Goal: Transaction & Acquisition: Obtain resource

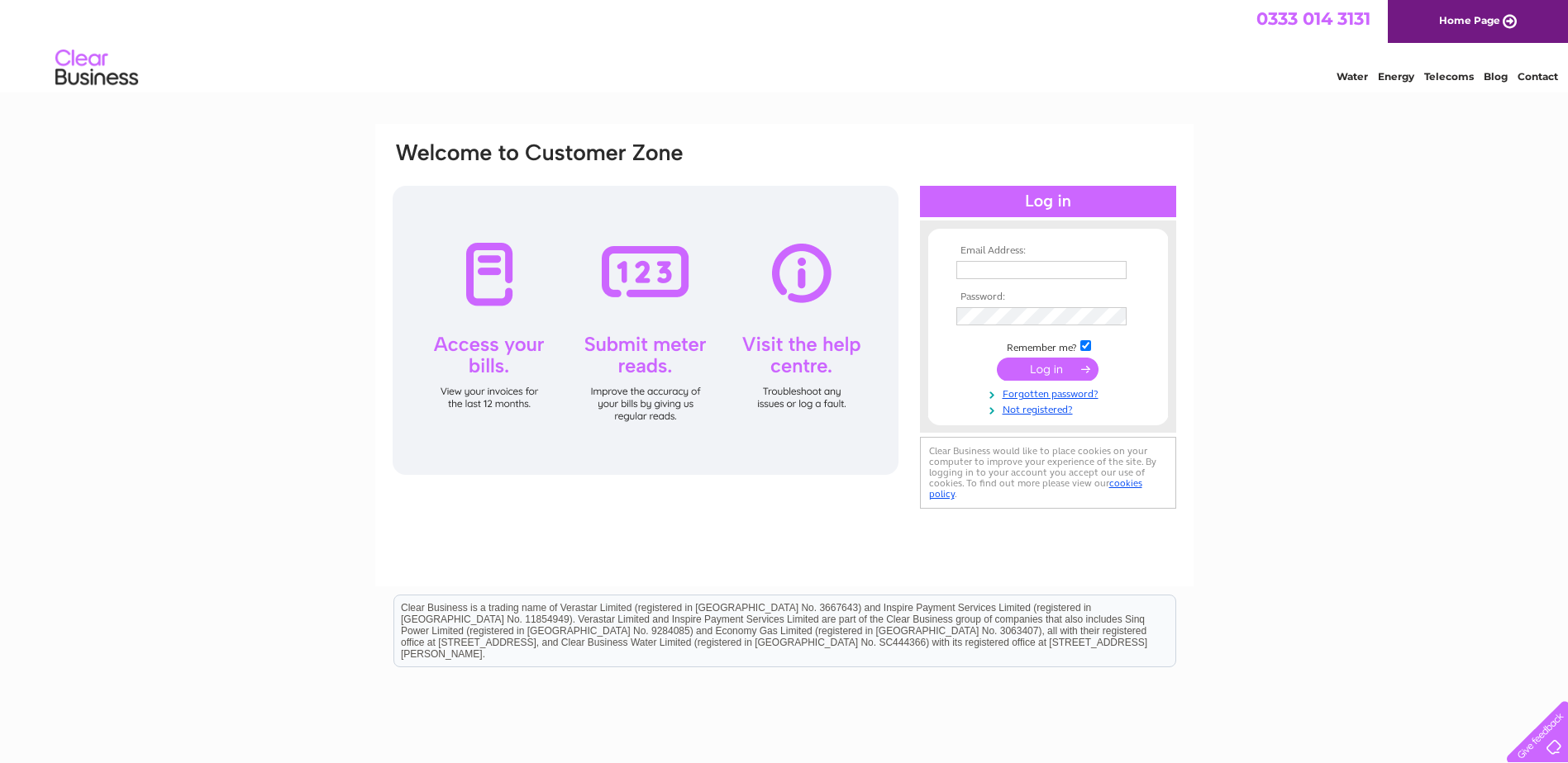
type input "gillian@cfservices.co.uk"
click at [1039, 372] on input "submit" at bounding box center [1048, 369] width 102 height 23
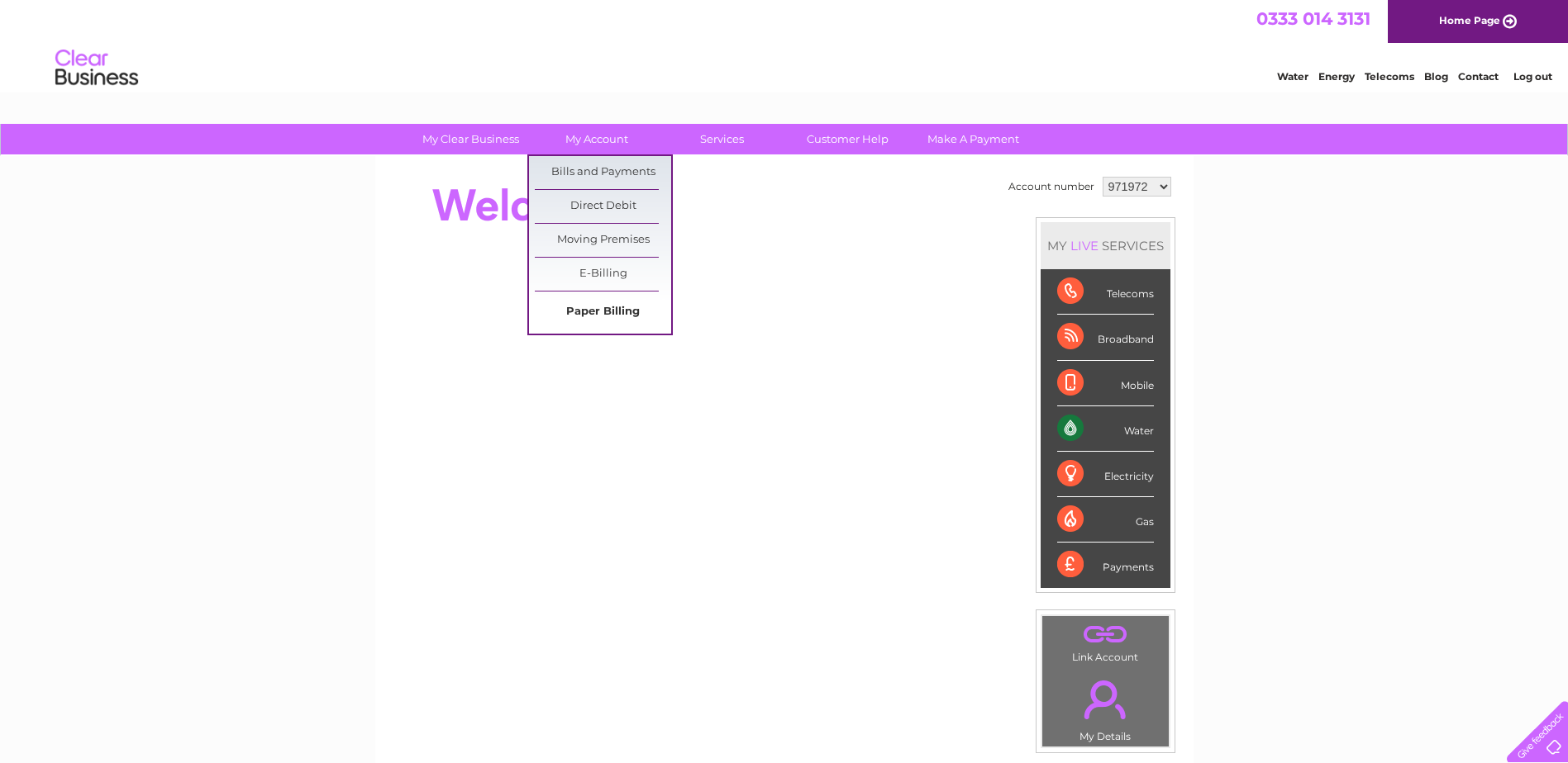
drag, startPoint x: 603, startPoint y: 312, endPoint x: 589, endPoint y: 326, distance: 19.8
click at [603, 312] on link "Paper Billing" at bounding box center [603, 312] width 137 height 33
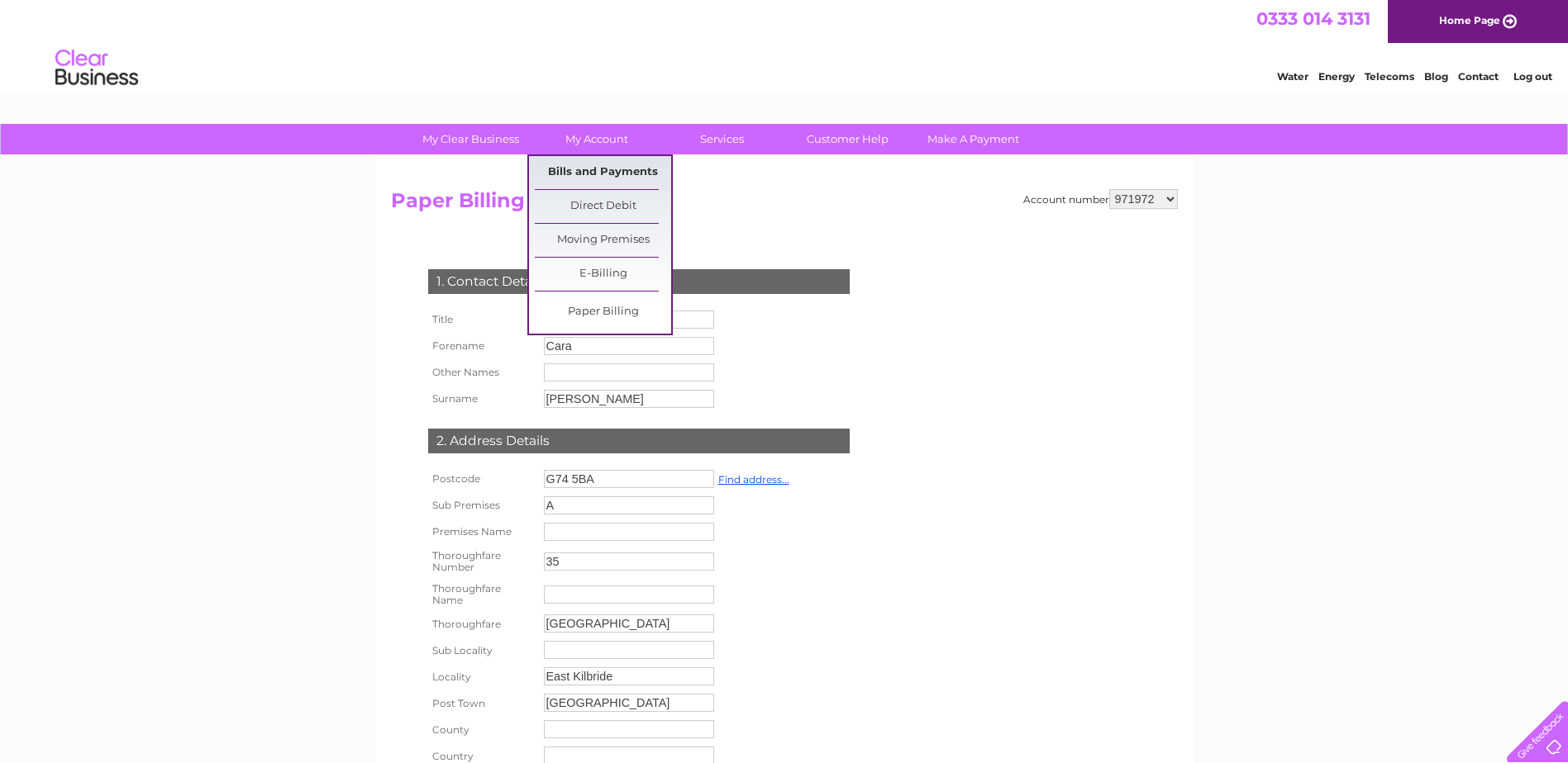
click at [594, 175] on link "Bills and Payments" at bounding box center [603, 172] width 137 height 33
click at [582, 133] on link "My Account" at bounding box center [596, 139] width 137 height 30
click at [586, 170] on link "Bills and Payments" at bounding box center [603, 172] width 137 height 33
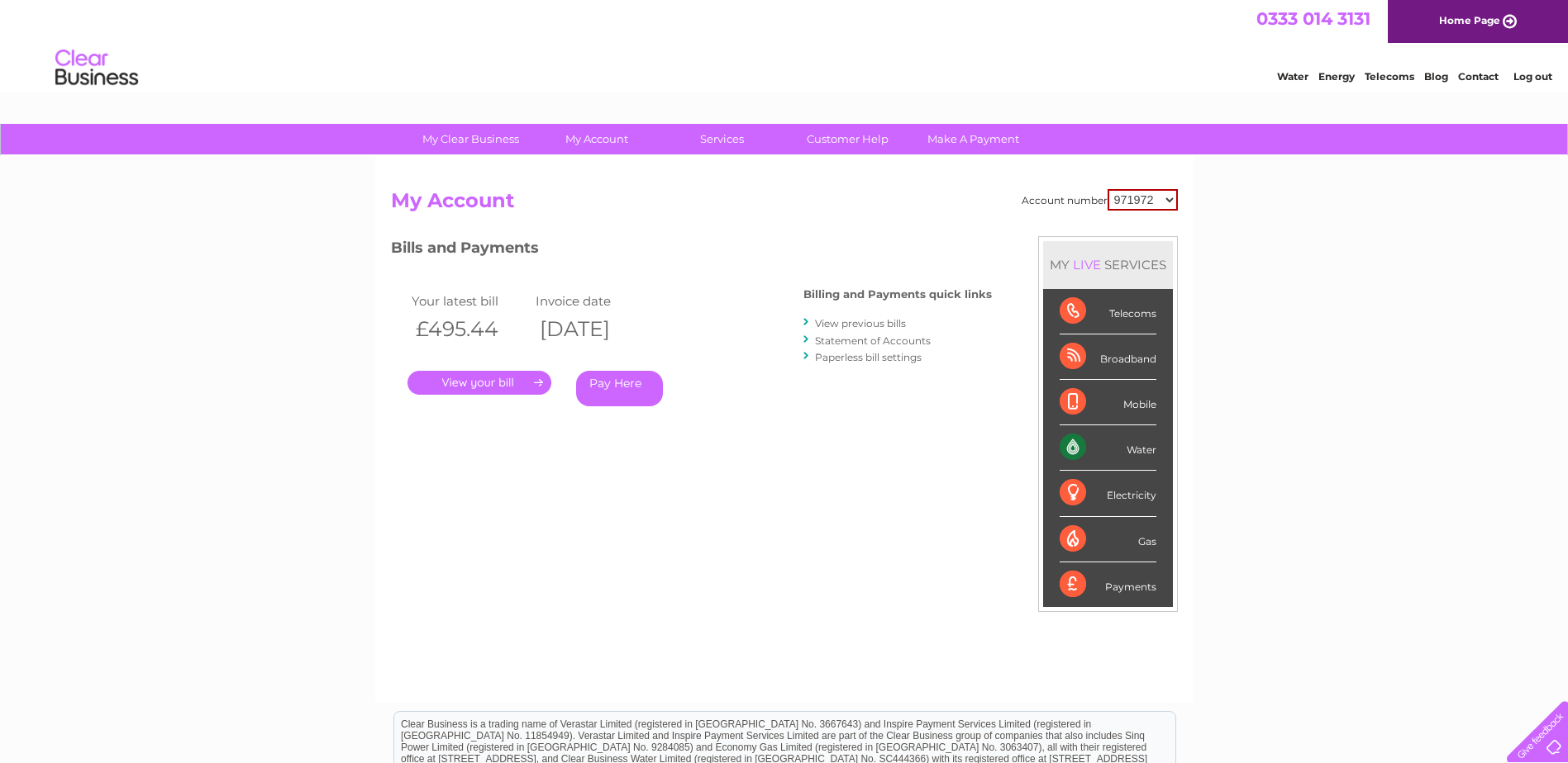
click at [460, 382] on link "." at bounding box center [479, 382] width 144 height 24
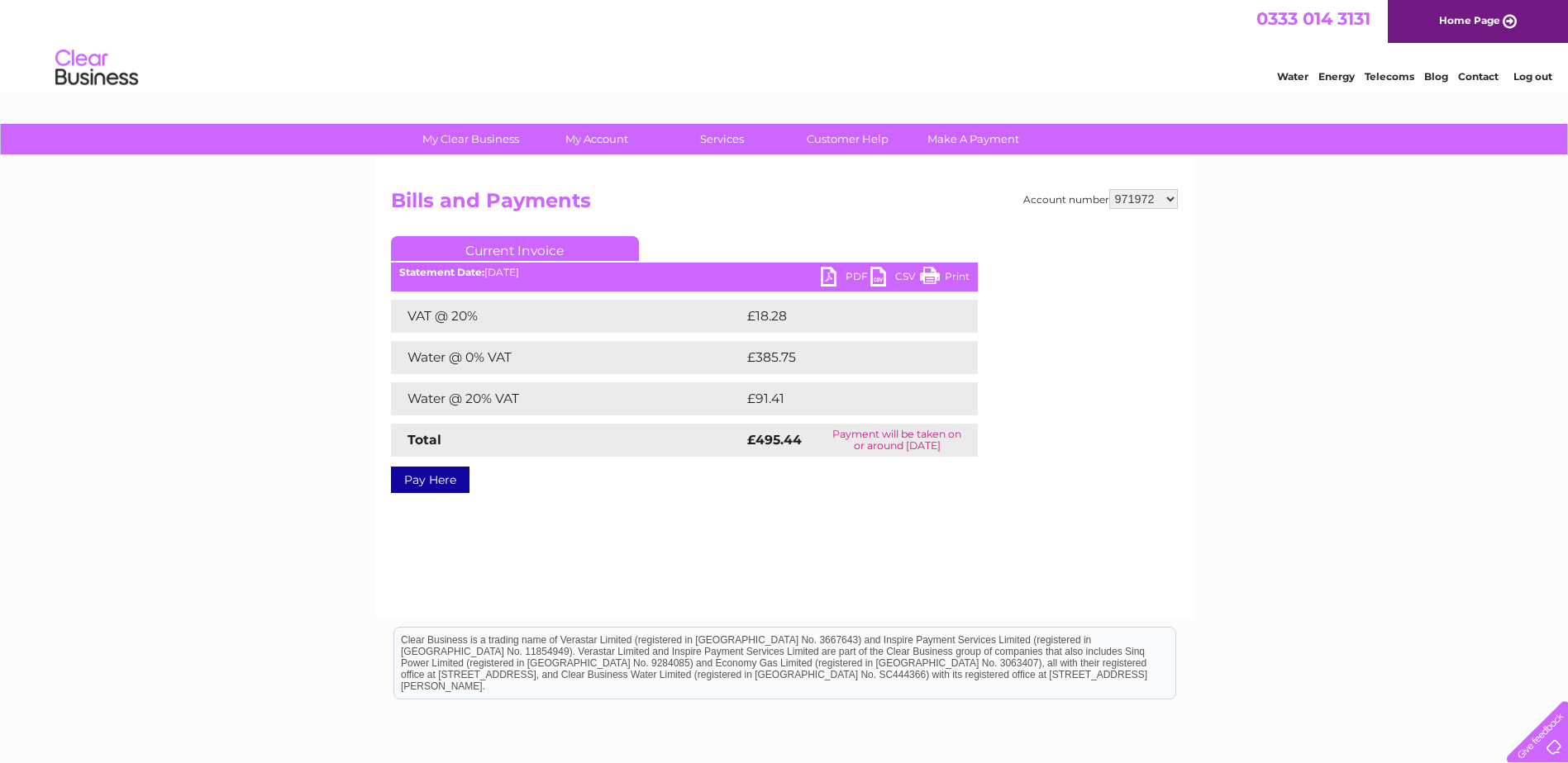
click at [841, 279] on link "PDF" at bounding box center [845, 279] width 49 height 24
click at [1158, 205] on select "971972 1102800" at bounding box center [1143, 199] width 69 height 20
select select "1102800"
click at [1110, 189] on select "971972 1102800" at bounding box center [1143, 199] width 69 height 20
click at [840, 277] on link "PDF" at bounding box center [845, 279] width 49 height 24
